Goal: Transaction & Acquisition: Purchase product/service

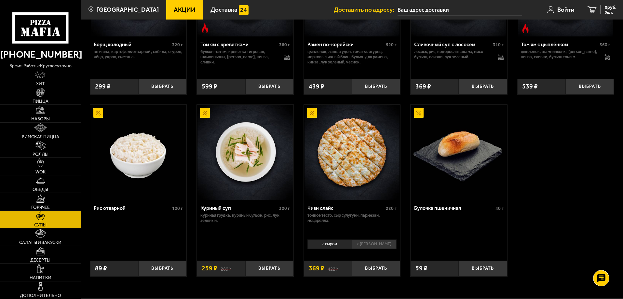
scroll to position [195, 0]
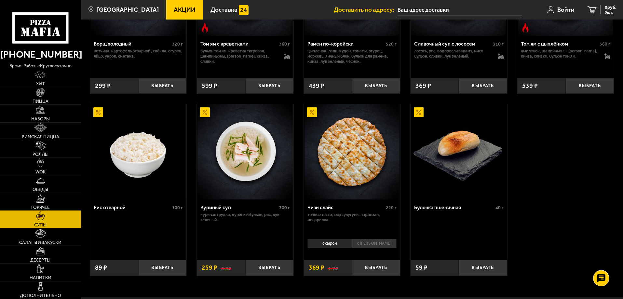
click at [46, 209] on span "Горячее" at bounding box center [40, 207] width 19 height 5
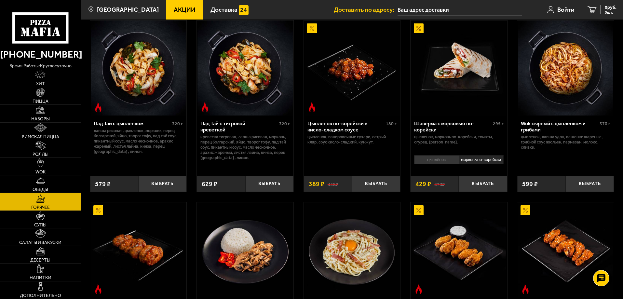
scroll to position [65, 0]
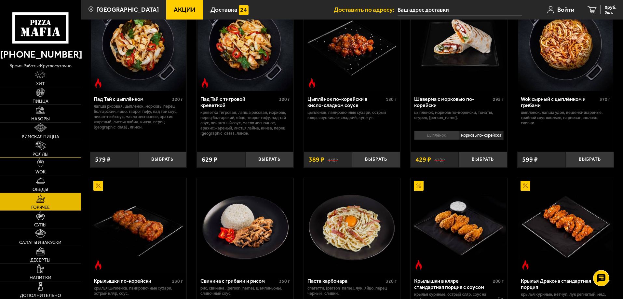
click at [38, 151] on link "Роллы" at bounding box center [40, 148] width 81 height 17
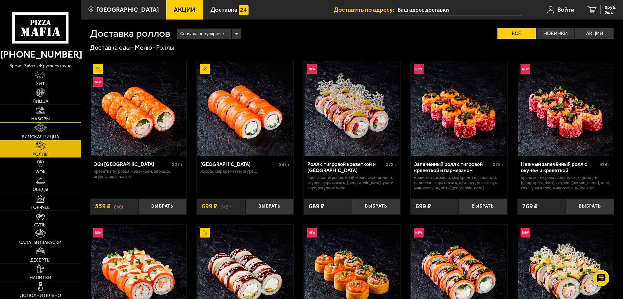
click at [47, 113] on link "Наборы" at bounding box center [40, 113] width 81 height 17
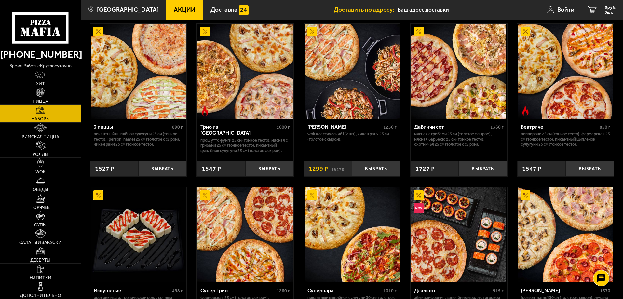
scroll to position [195, 0]
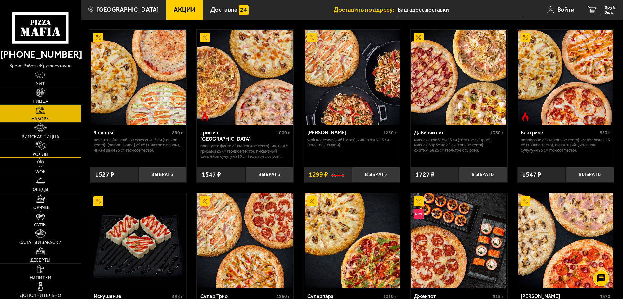
click at [41, 157] on span "Роллы" at bounding box center [41, 154] width 16 height 5
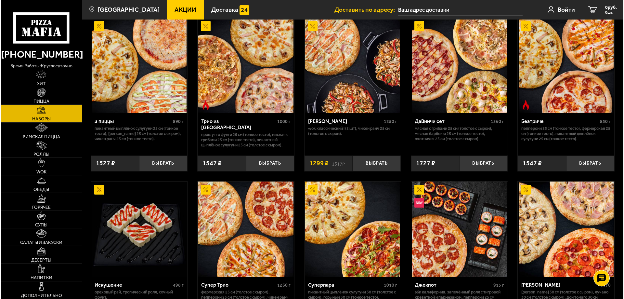
scroll to position [293, 0]
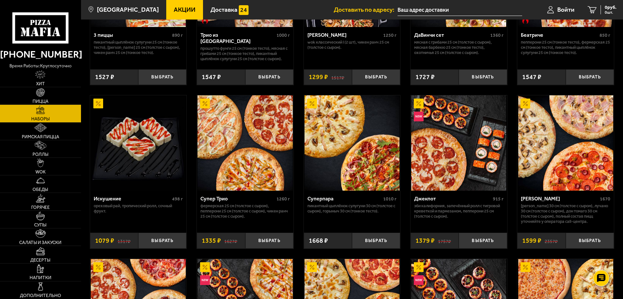
click at [429, 135] on img at bounding box center [458, 142] width 95 height 95
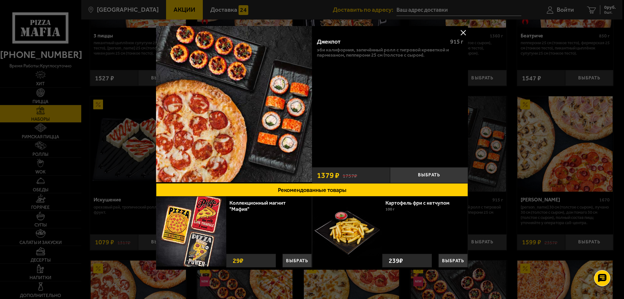
drag, startPoint x: 504, startPoint y: 177, endPoint x: 500, endPoint y: 182, distance: 7.2
click at [504, 177] on div at bounding box center [312, 149] width 624 height 299
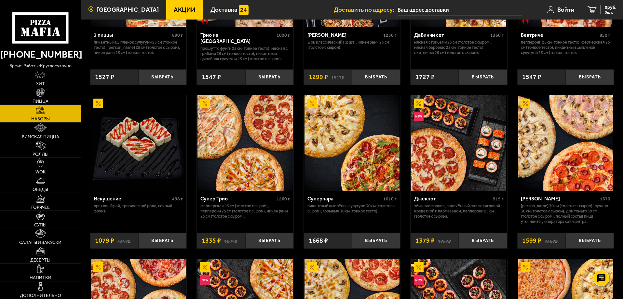
click at [124, 11] on span "[GEOGRAPHIC_DATA]" at bounding box center [128, 10] width 62 height 6
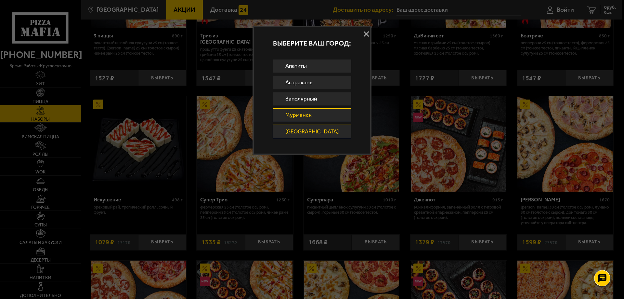
click at [318, 117] on link "Мурманск" at bounding box center [312, 115] width 79 height 14
